Goal: Register for event/course

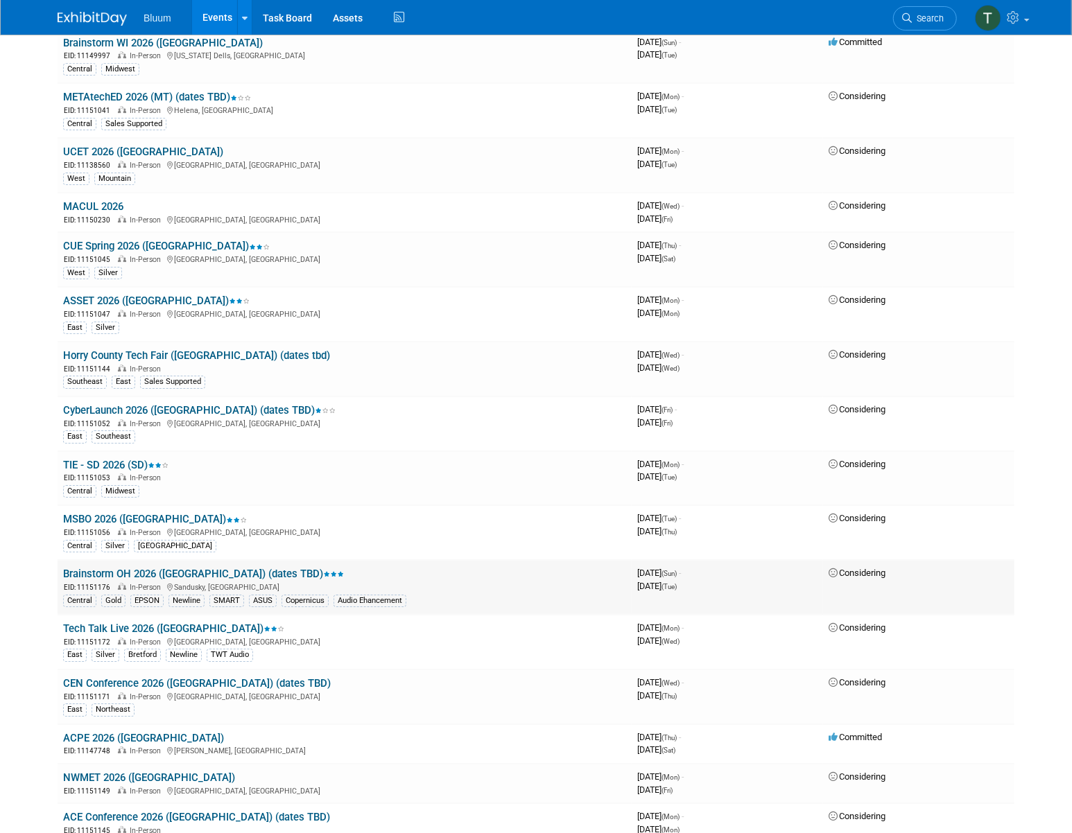
scroll to position [2521, 0]
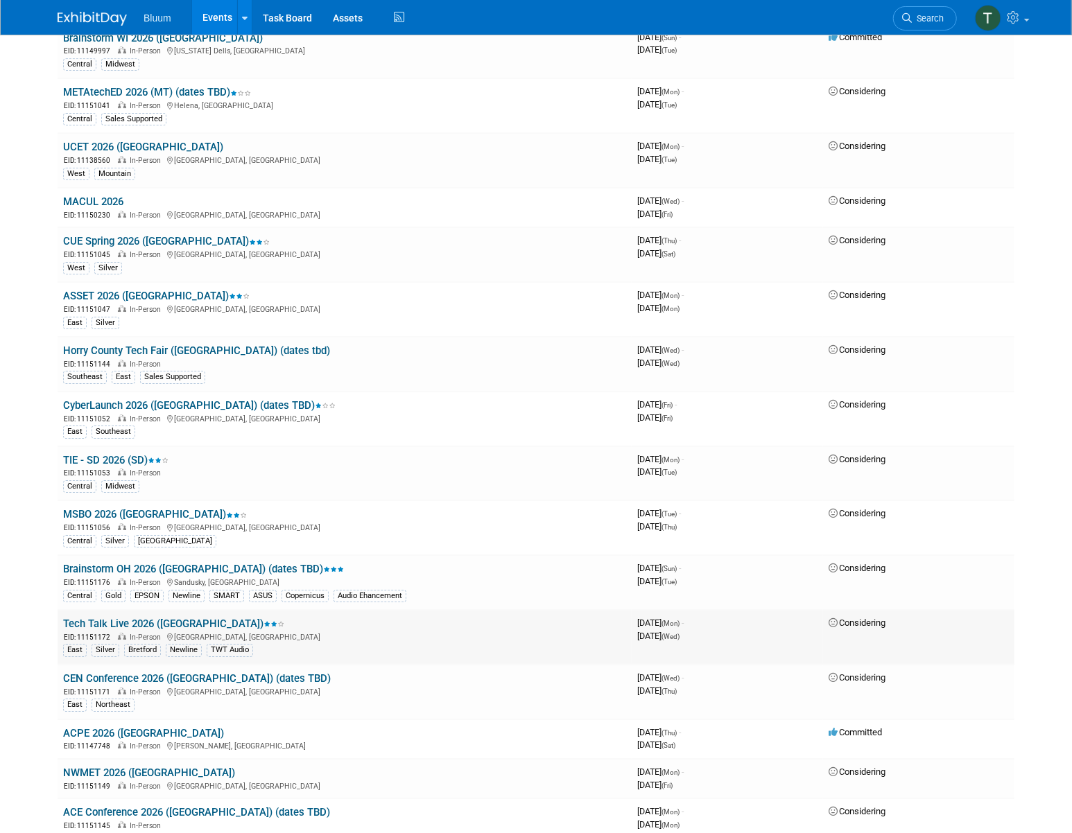
click at [156, 618] on link "Tech Talk Live 2026 ([GEOGRAPHIC_DATA])" at bounding box center [173, 624] width 221 height 12
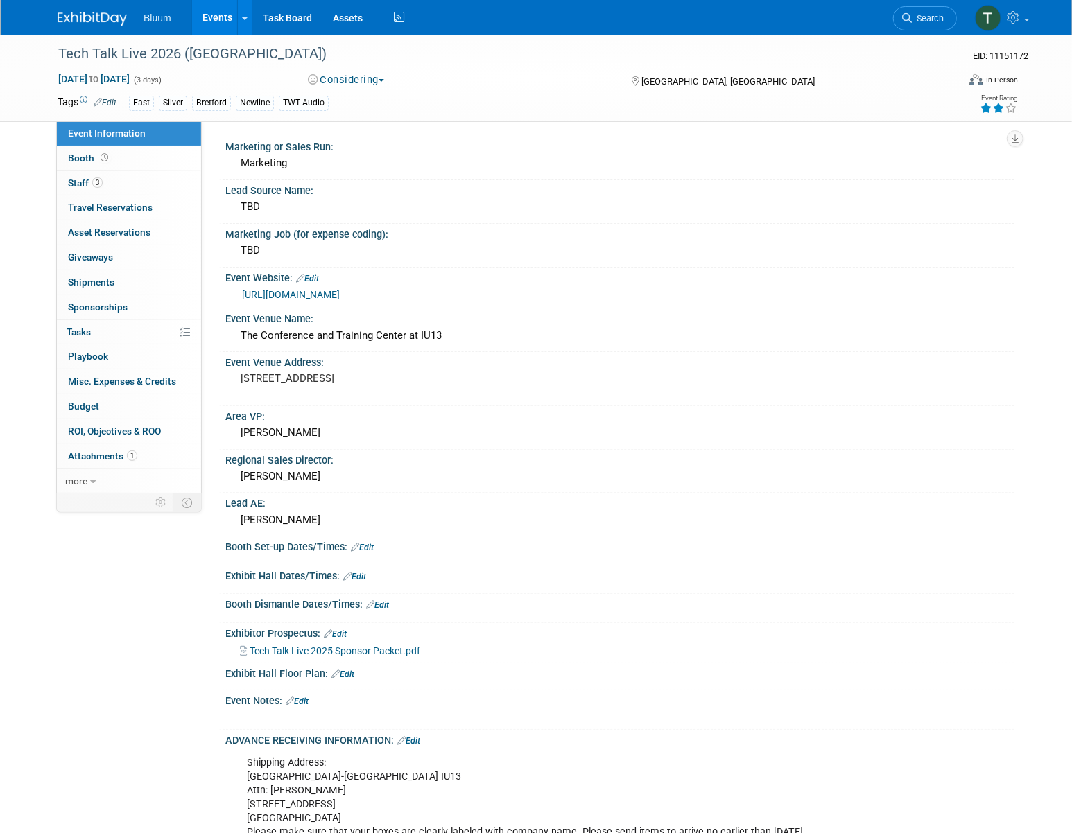
click at [351, 78] on button "Considering" at bounding box center [346, 80] width 87 height 15
click at [352, 100] on link "Committed" at bounding box center [359, 102] width 110 height 19
click at [277, 207] on div "TBD" at bounding box center [620, 206] width 768 height 21
